Goal: Task Accomplishment & Management: Use online tool/utility

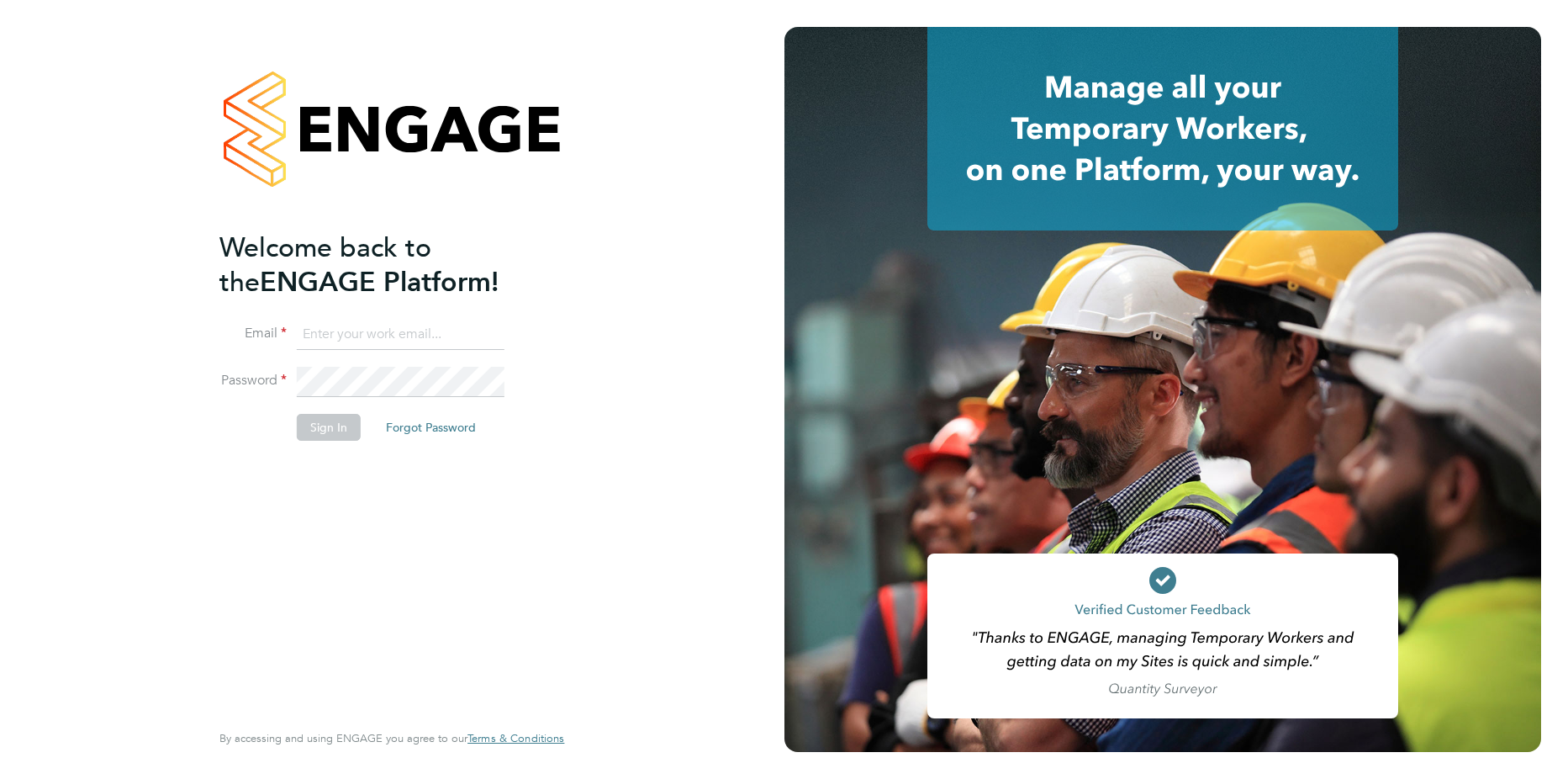
type input "[PERSON_NAME][EMAIL_ADDRESS][PERSON_NAME][DOMAIN_NAME]"
click at [333, 428] on button "Sign In" at bounding box center [328, 428] width 64 height 27
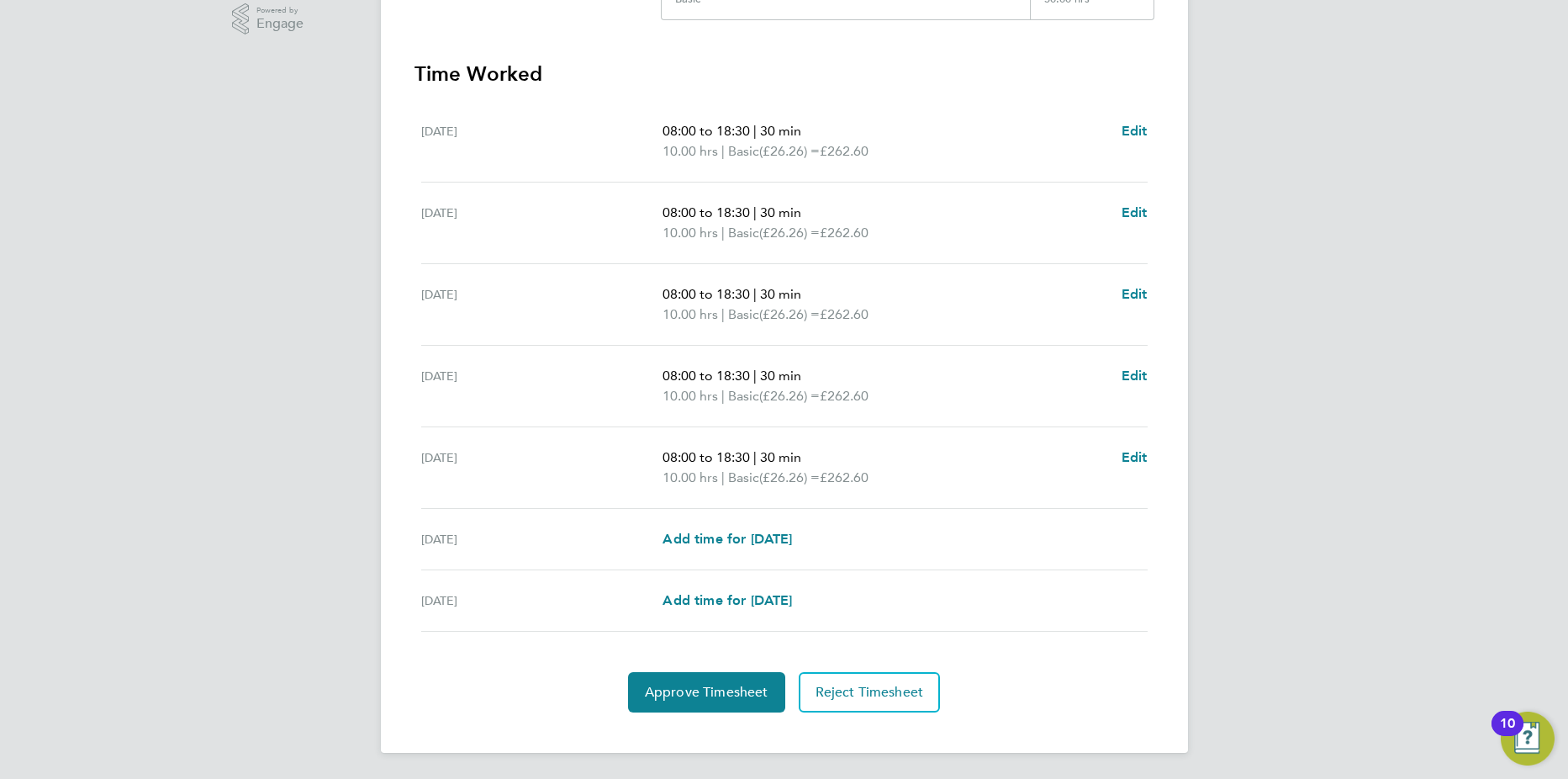
scroll to position [436, 0]
click at [726, 691] on span "Approve Timesheet" at bounding box center [707, 690] width 123 height 16
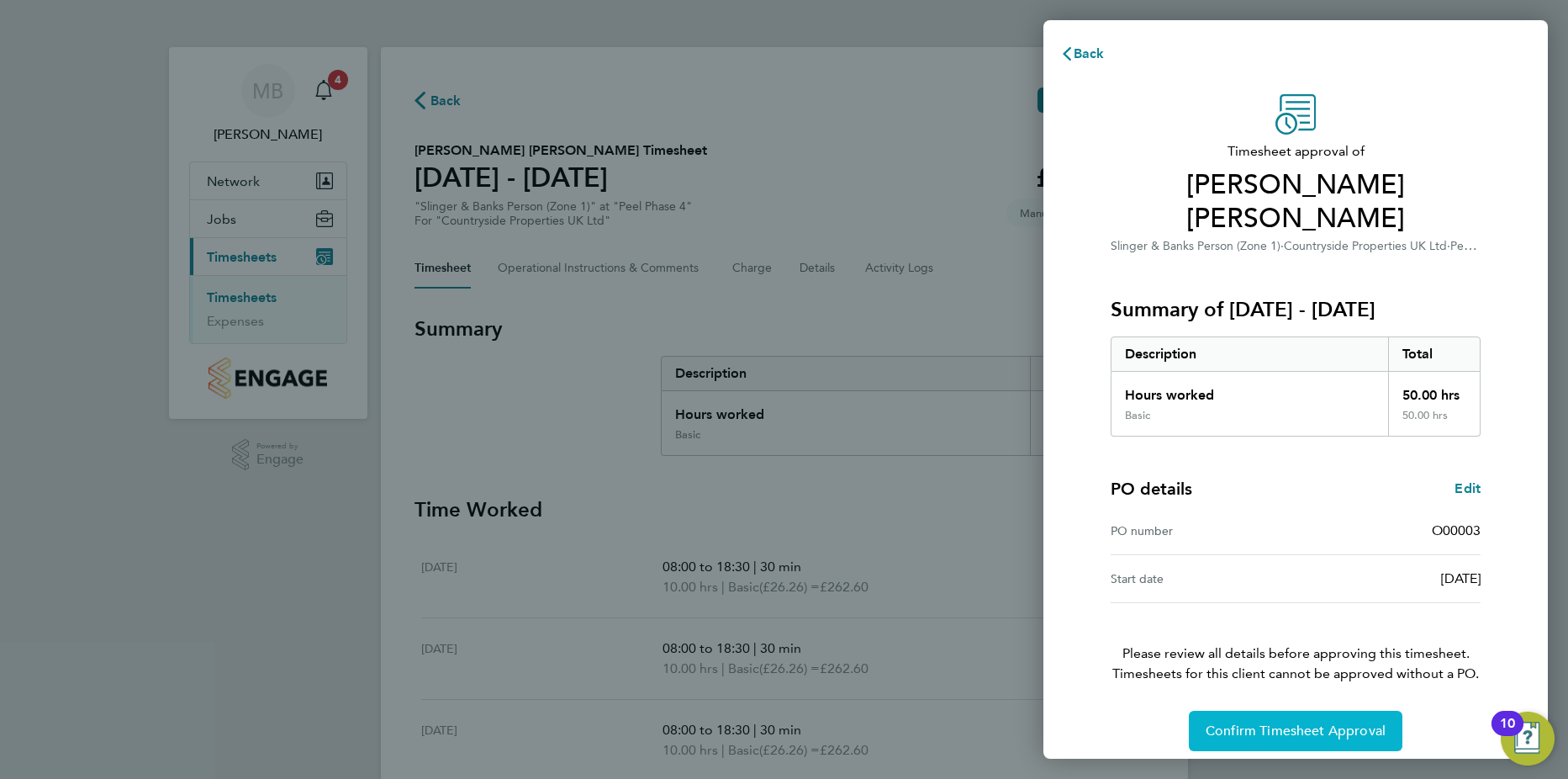
click at [1307, 722] on span "Confirm Timesheet Approval" at bounding box center [1295, 730] width 180 height 16
